Goal: Information Seeking & Learning: Learn about a topic

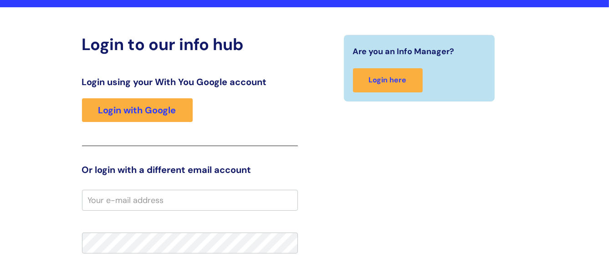
scroll to position [59, 0]
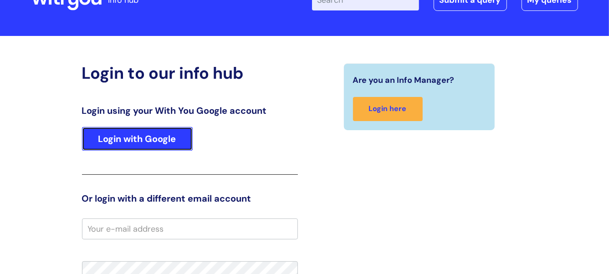
click at [170, 131] on link "Login with Google" at bounding box center [137, 139] width 111 height 24
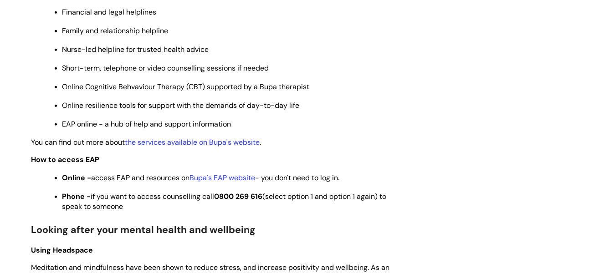
scroll to position [546, 0]
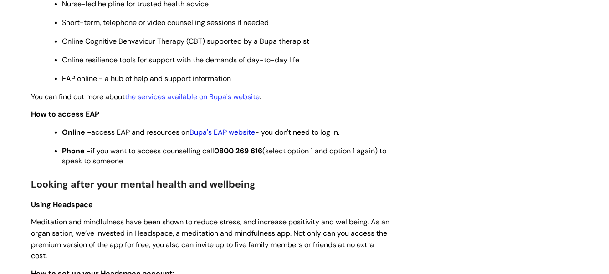
click at [228, 134] on link "Bupa's EAP website" at bounding box center [223, 132] width 66 height 10
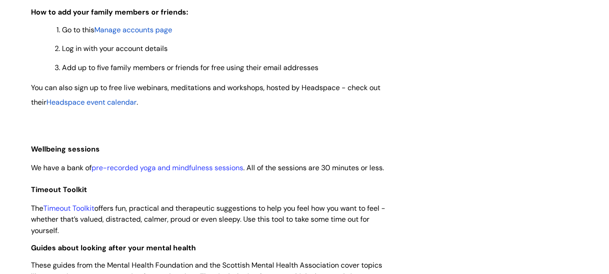
scroll to position [956, 0]
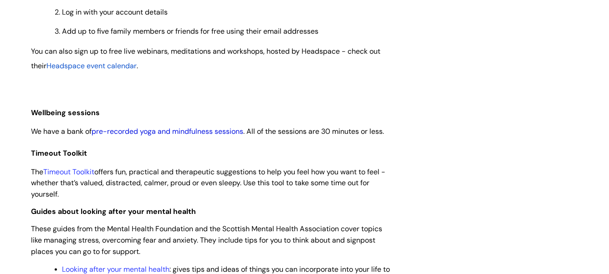
click at [204, 135] on link "pre-recorded yoga and mindfulness sessions" at bounding box center [168, 132] width 152 height 10
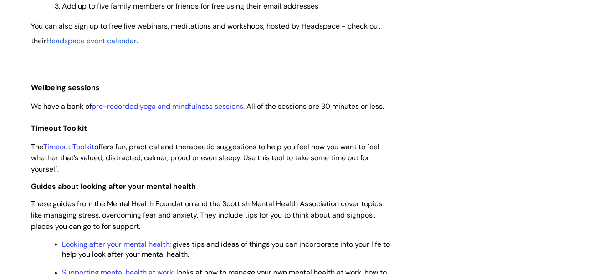
scroll to position [1001, 0]
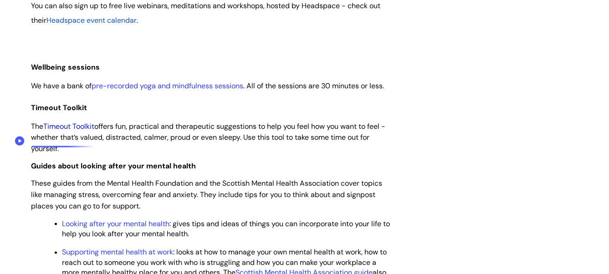
click at [84, 131] on link "Timeout Toolkit" at bounding box center [69, 127] width 51 height 10
